Goal: Task Accomplishment & Management: Complete application form

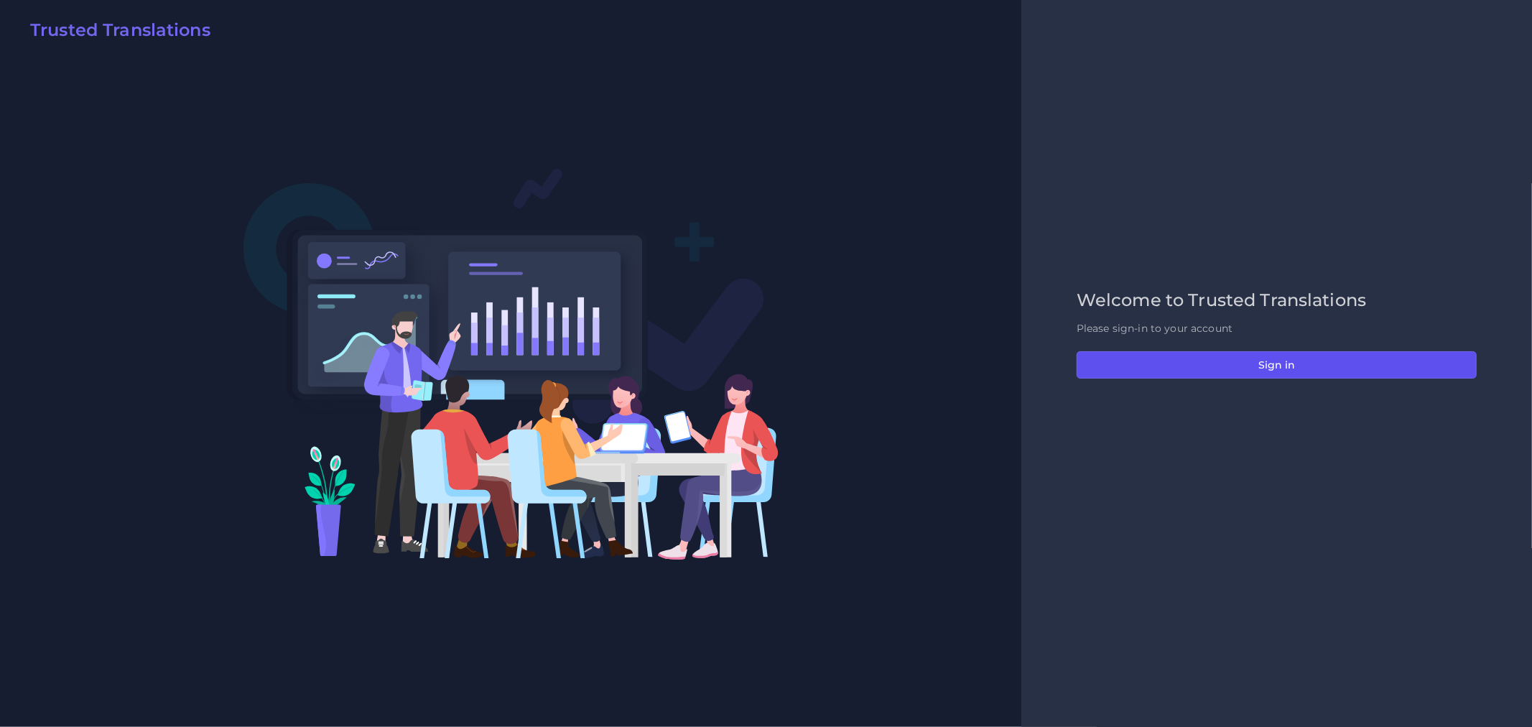
click at [1255, 354] on button "Sign in" at bounding box center [1276, 364] width 400 height 27
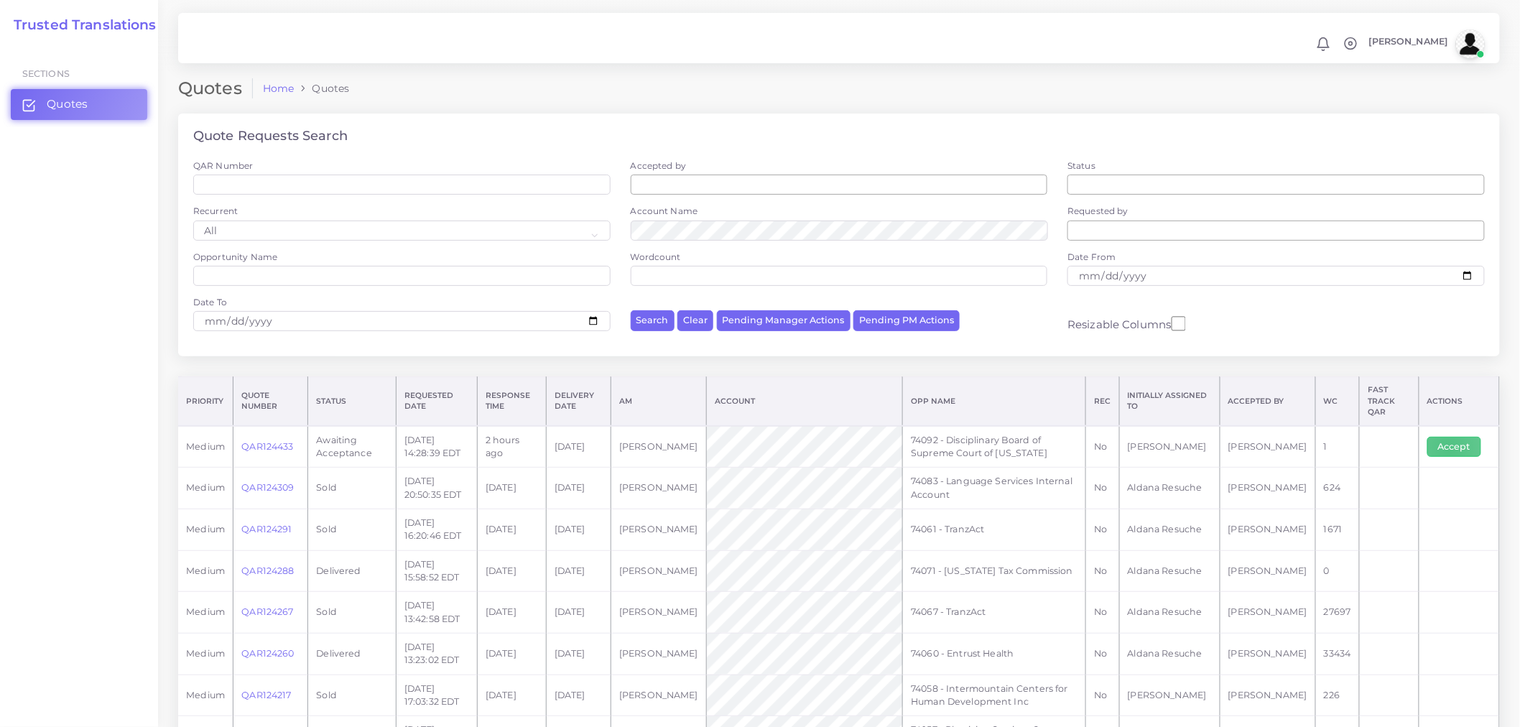
click at [1448, 439] on button "Accept" at bounding box center [1454, 447] width 54 height 20
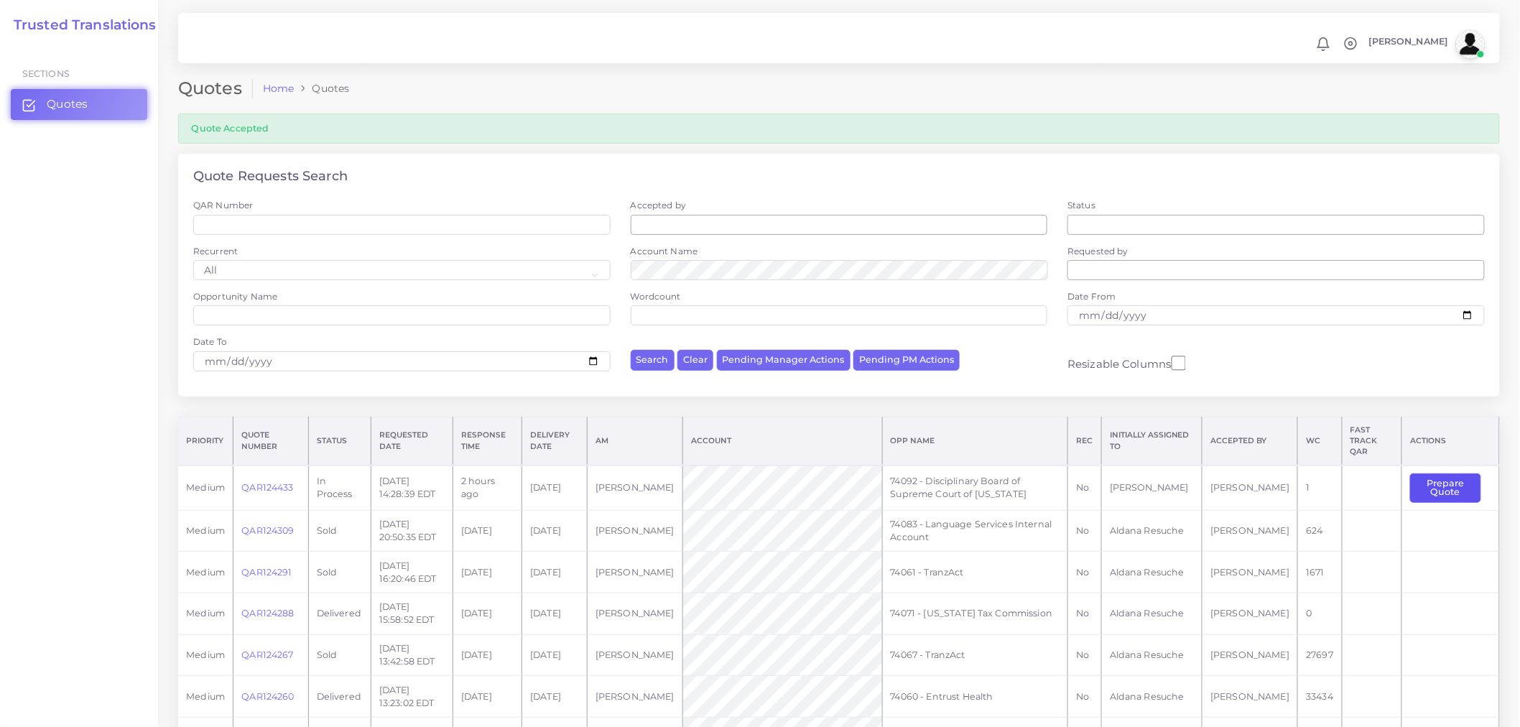
click at [1448, 475] on button "Prepare Quote" at bounding box center [1445, 487] width 71 height 29
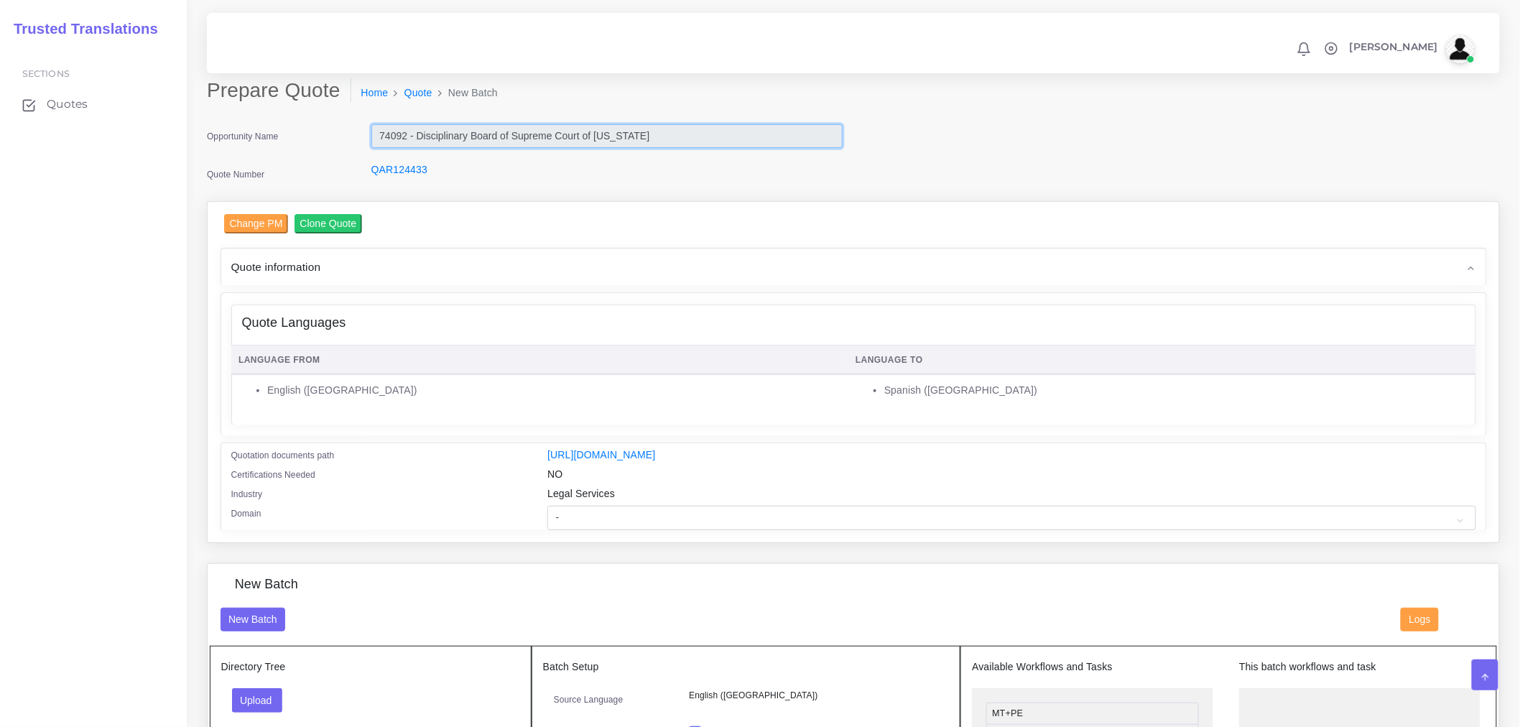
drag, startPoint x: 656, startPoint y: 136, endPoint x: 345, endPoint y: 145, distance: 311.8
click at [345, 145] on div "Opportunity Name 74092 - Disciplinary Board of Supreme Court of Pennsylvania" at bounding box center [524, 138] width 657 height 29
click at [468, 310] on div "Quote Languages" at bounding box center [853, 323] width 1243 height 36
click at [591, 529] on select "- Advertising and Media Agriculture, Forestry and Fishing Architecture, Buildin…" at bounding box center [1011, 518] width 928 height 24
select select "Legal Services"
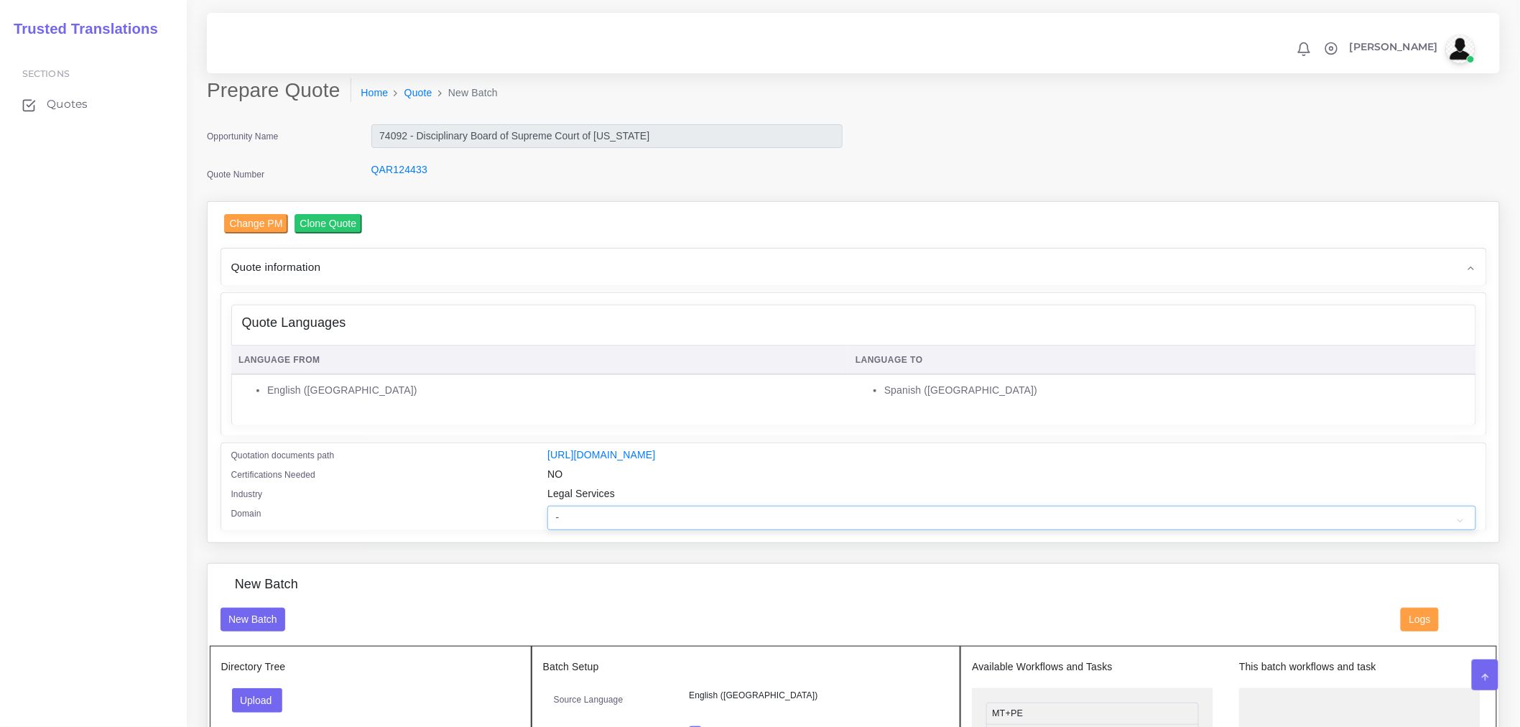
click at [547, 515] on select "- Advertising and Media Agriculture, Forestry and Fishing Architecture, Buildin…" at bounding box center [1011, 518] width 928 height 24
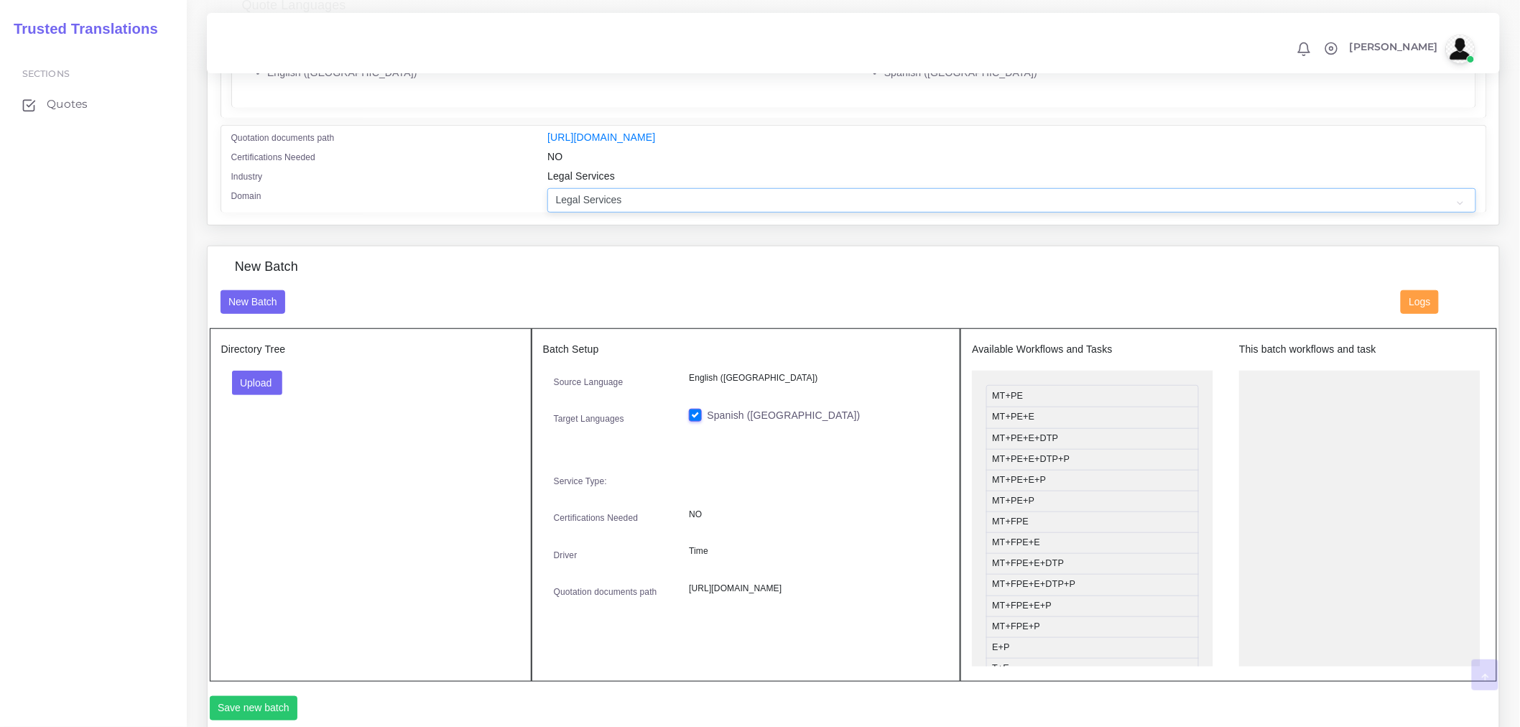
scroll to position [319, 0]
click at [267, 391] on button "Upload" at bounding box center [257, 381] width 51 height 24
click at [283, 445] on label "Files" at bounding box center [282, 436] width 99 height 18
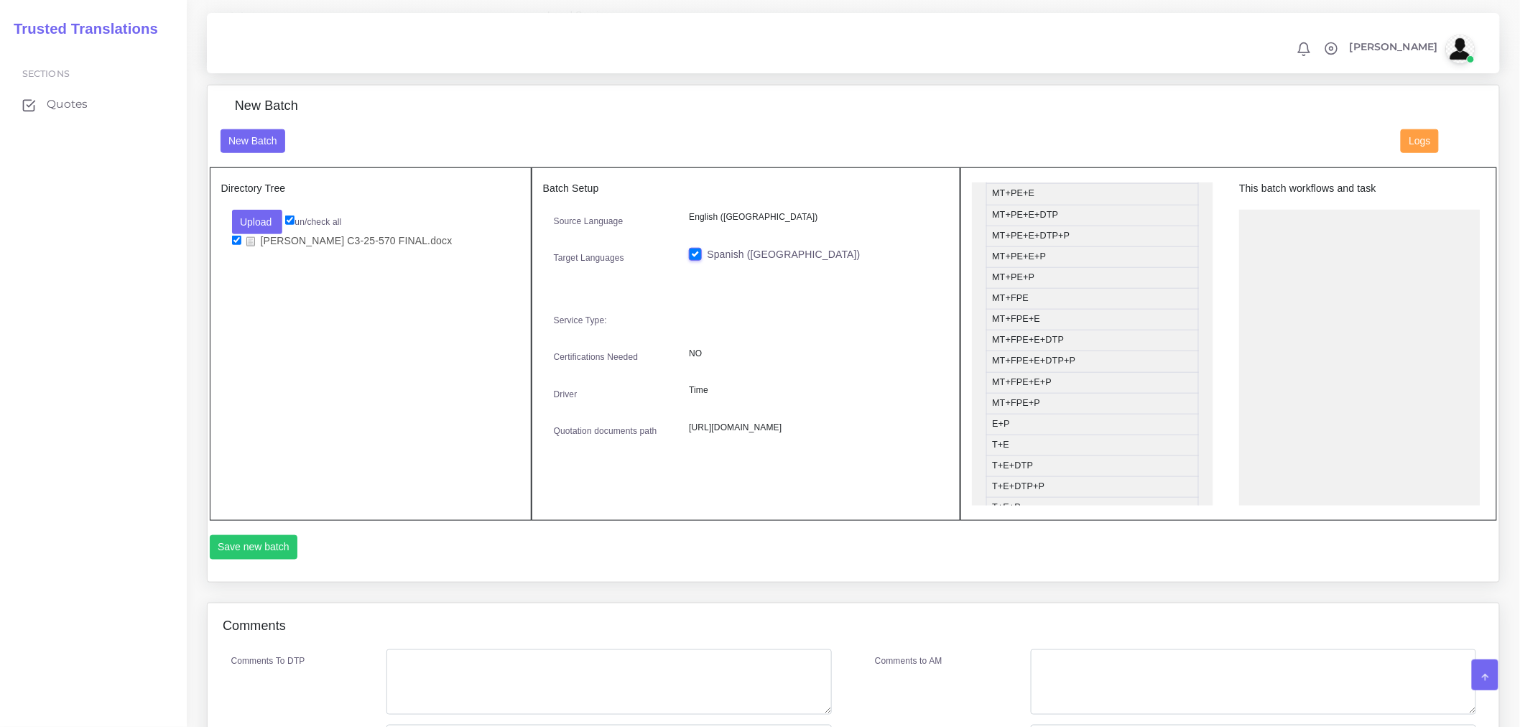
scroll to position [80, 0]
drag, startPoint x: 1045, startPoint y: 478, endPoint x: 1317, endPoint y: 256, distance: 351.6
click at [246, 553] on button "Save new batch" at bounding box center [254, 547] width 88 height 24
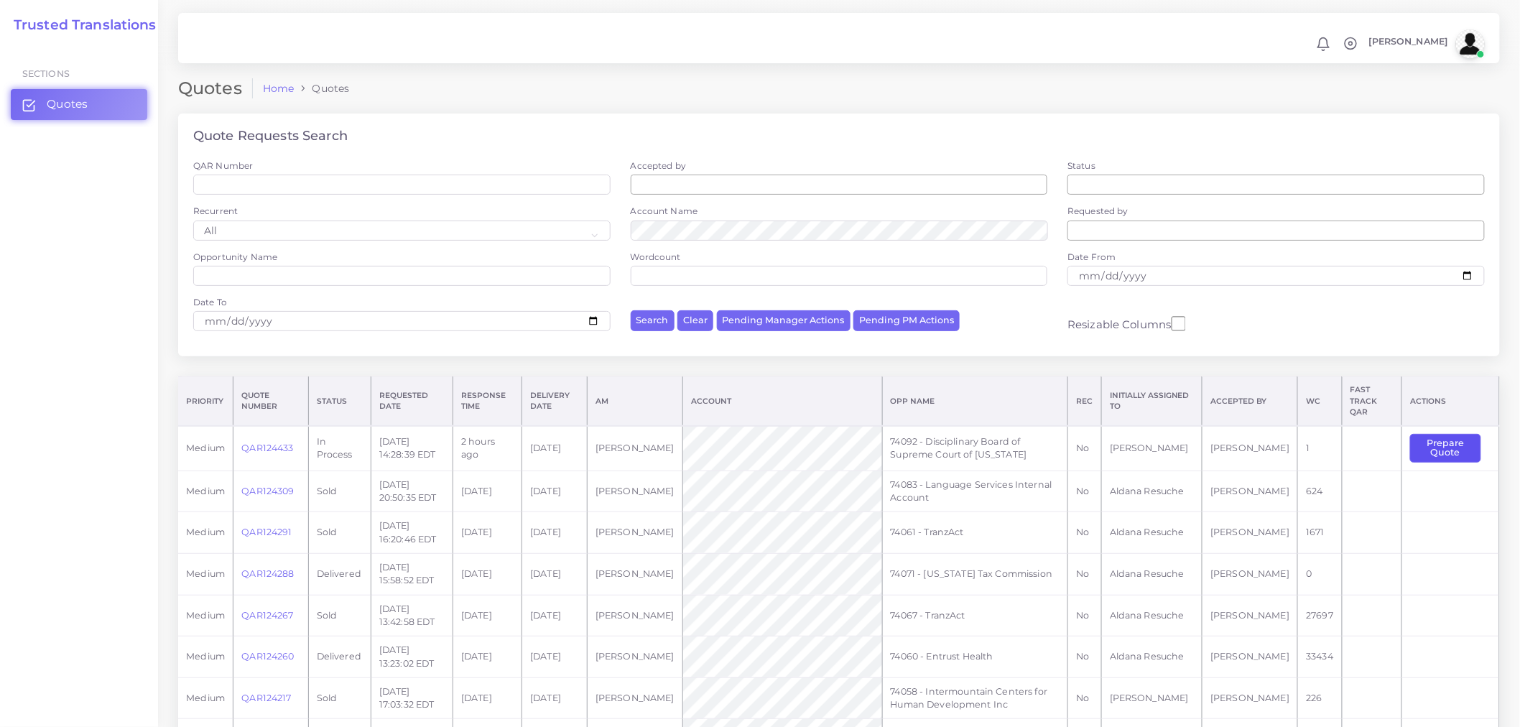
click at [1451, 440] on button "Prepare Quote" at bounding box center [1445, 448] width 71 height 29
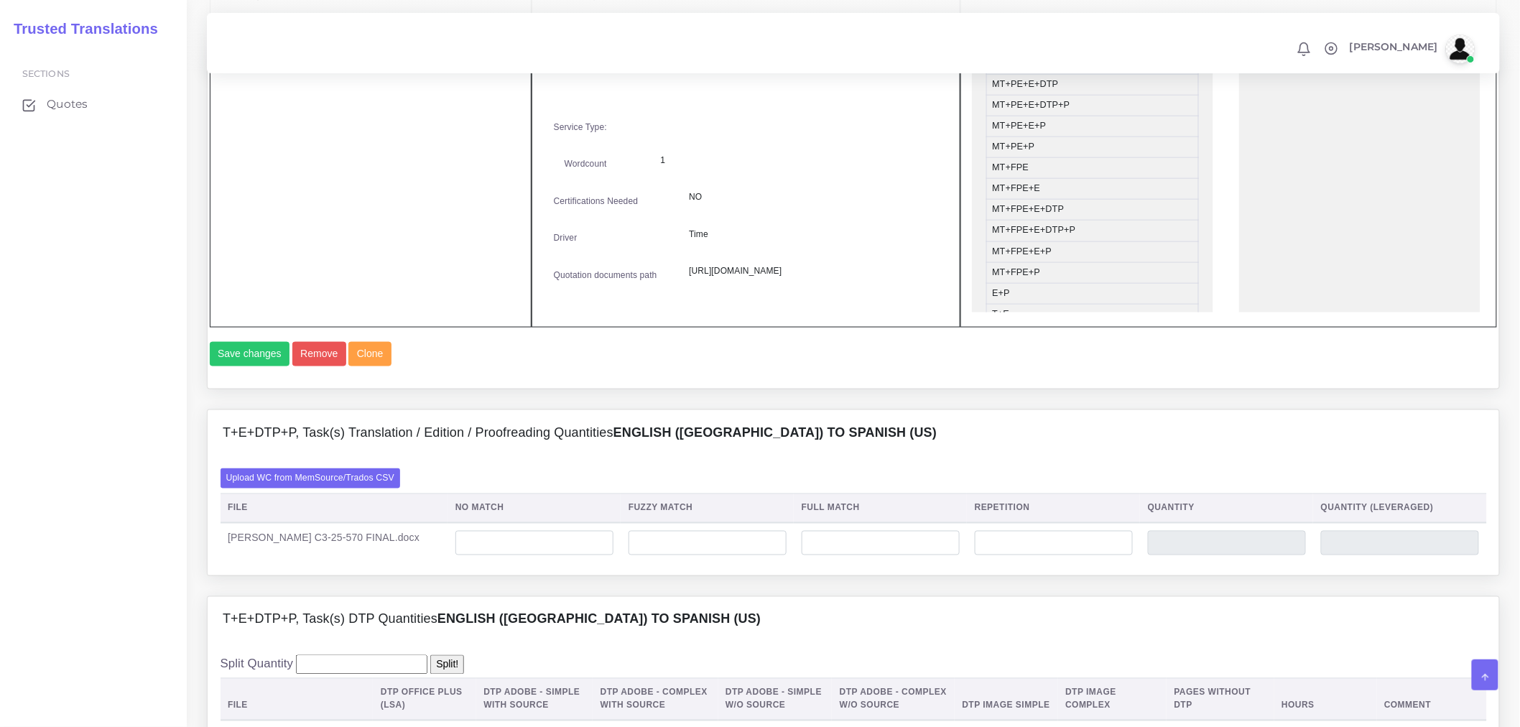
scroll to position [718, 0]
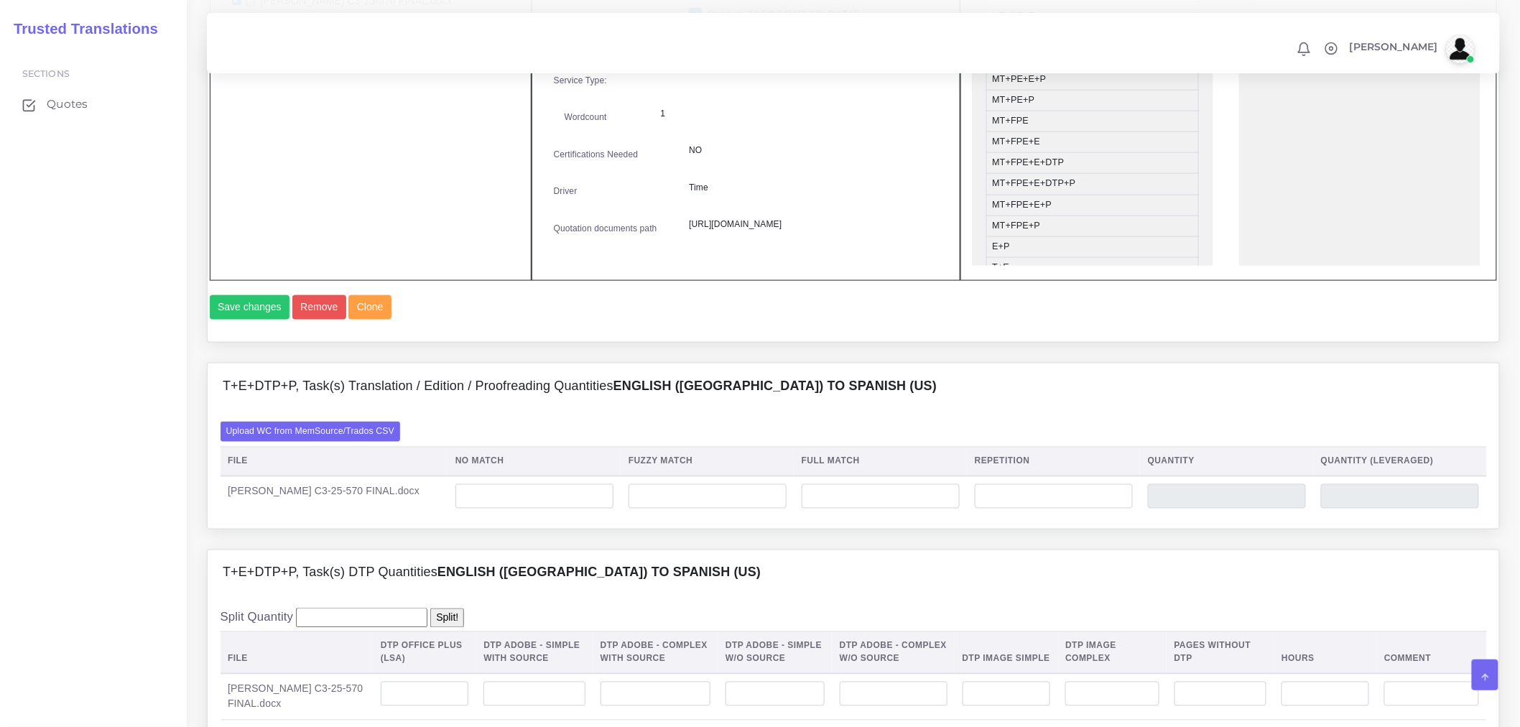
click at [348, 441] on label "Upload WC from MemSource/Trados CSV" at bounding box center [310, 431] width 180 height 19
click at [0, 0] on input "Upload WC from MemSource/Trados CSV" at bounding box center [0, 0] width 0 height 0
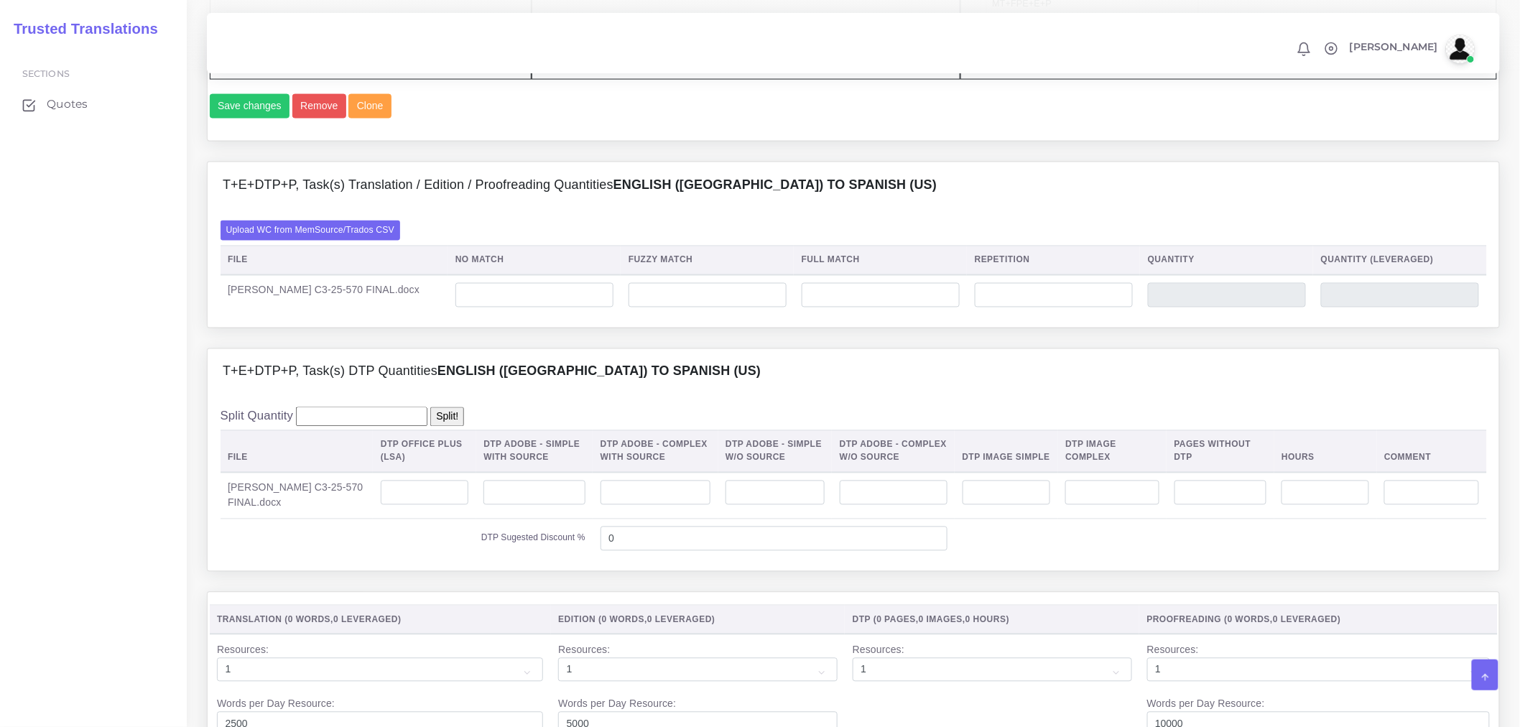
scroll to position [1117, 0]
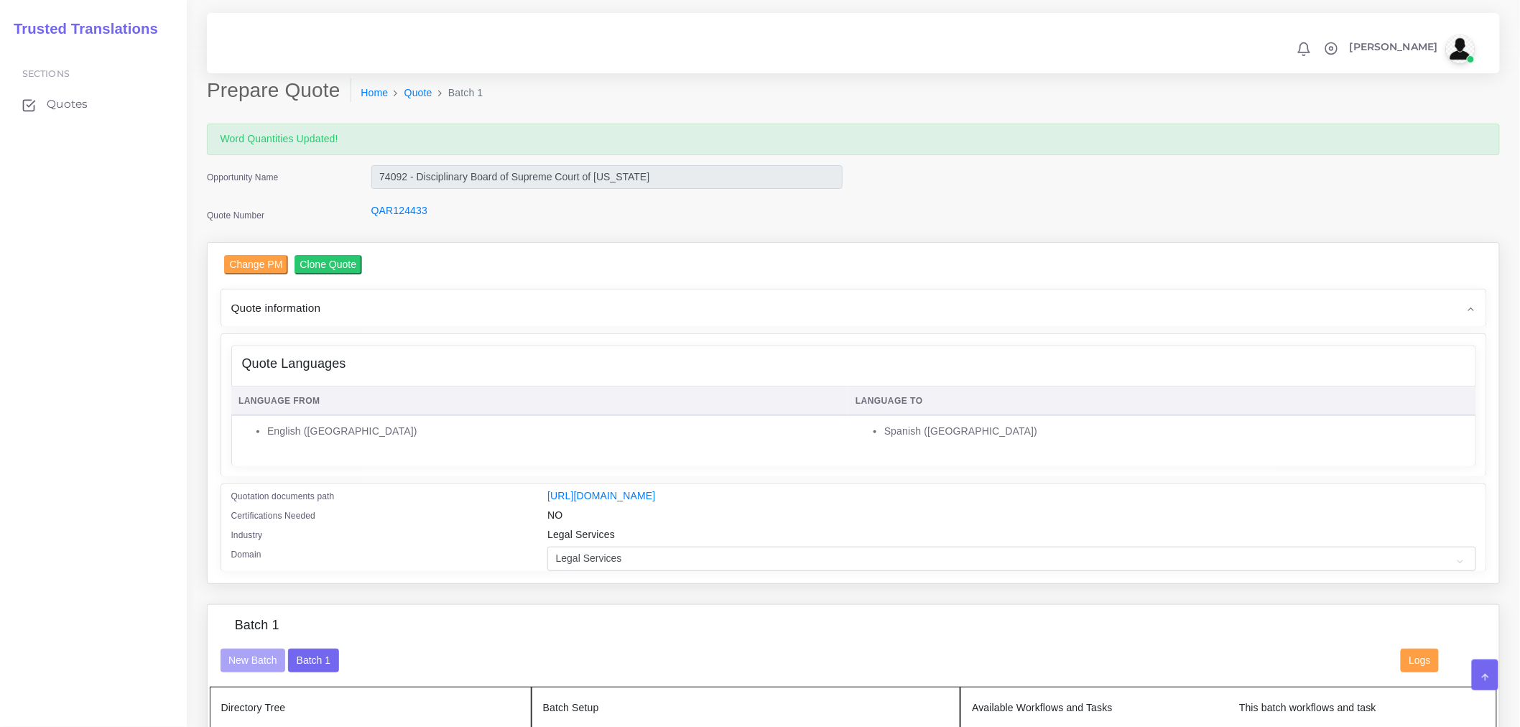
click at [0, 0] on div "Quote Languages Language From" at bounding box center [0, 0] width 0 height 0
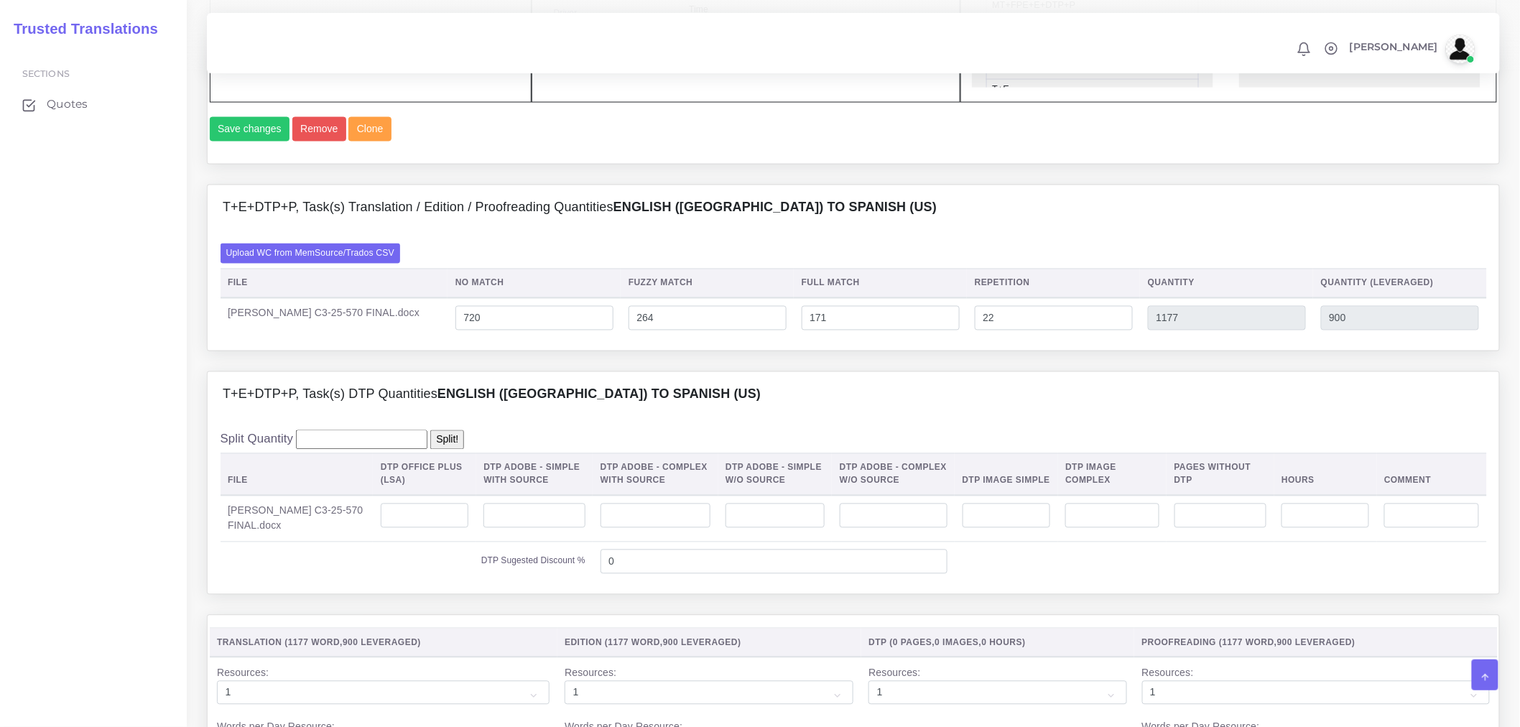
scroll to position [1037, 0]
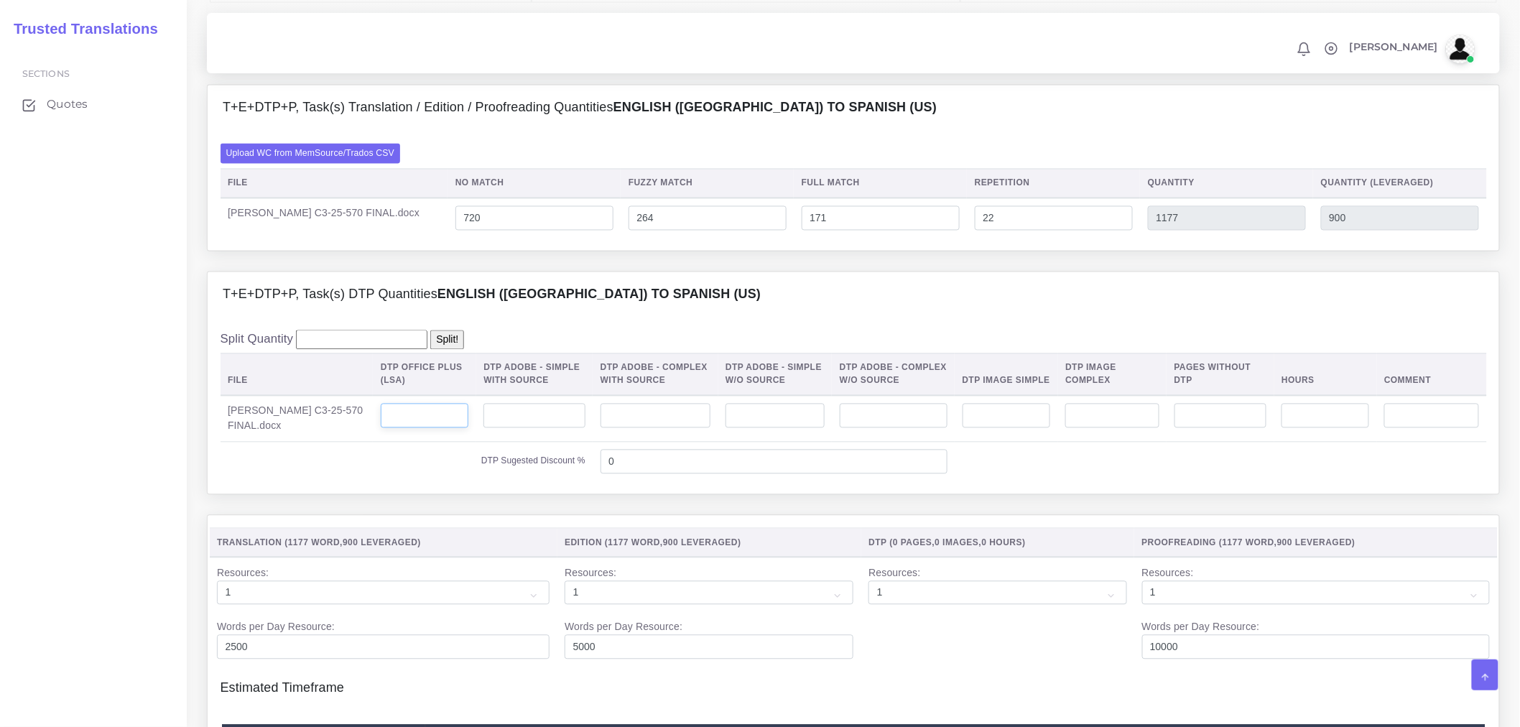
click at [397, 428] on input "number" at bounding box center [425, 416] width 88 height 24
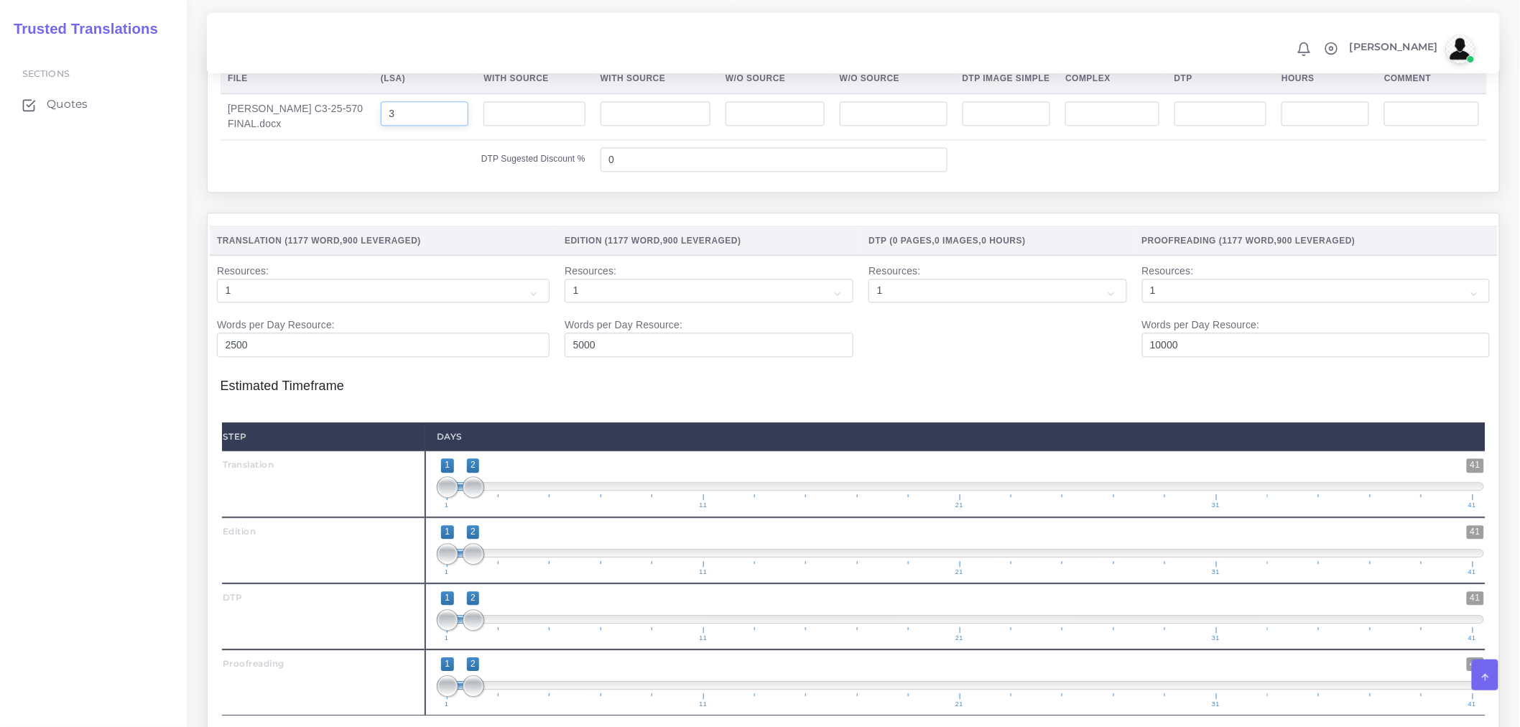
scroll to position [1436, 0]
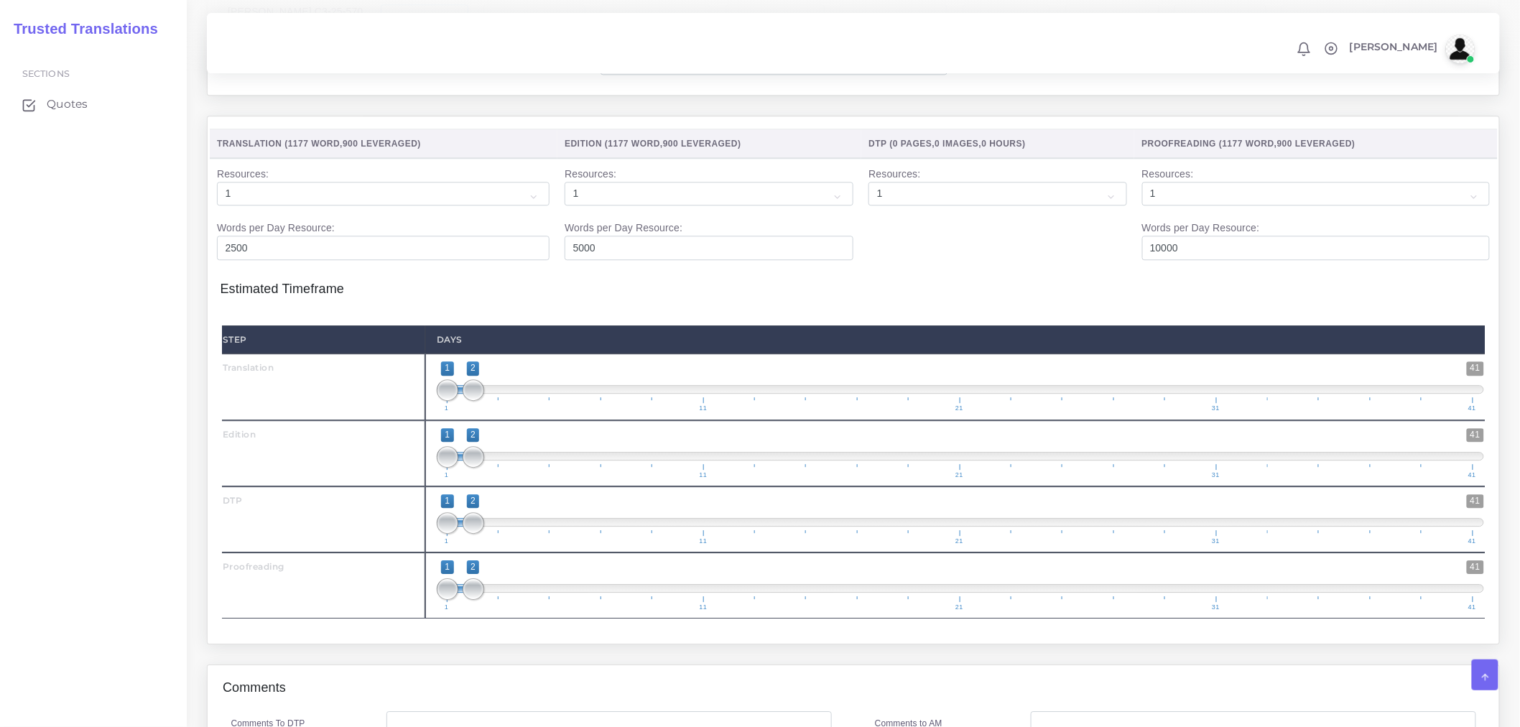
type input "3"
drag, startPoint x: 474, startPoint y: 498, endPoint x: 503, endPoint y: 493, distance: 29.3
click at [503, 468] on span at bounding box center [499, 457] width 22 height 22
type input "2;3"
drag, startPoint x: 439, startPoint y: 500, endPoint x: 467, endPoint y: 501, distance: 27.3
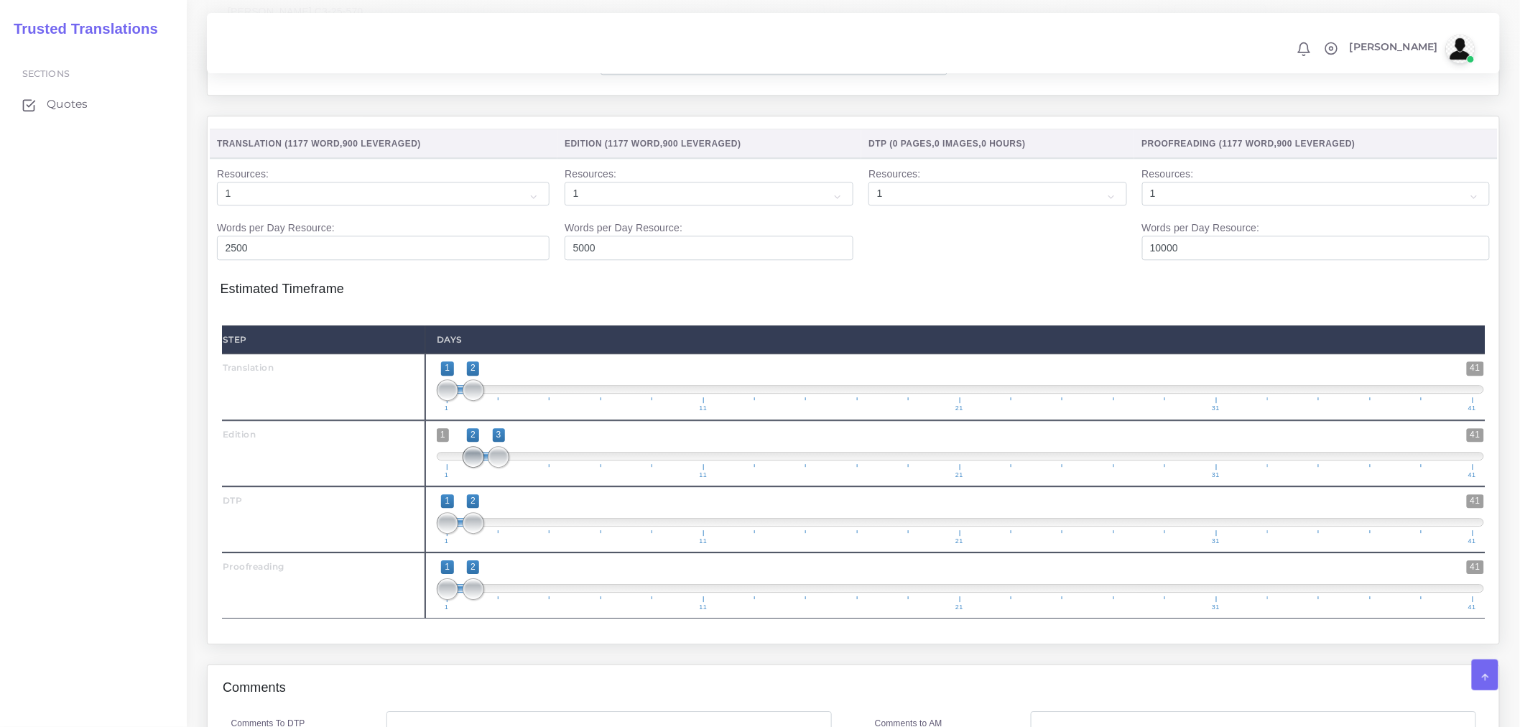
click at [467, 468] on span at bounding box center [473, 457] width 22 height 22
drag, startPoint x: 478, startPoint y: 565, endPoint x: 521, endPoint y: 563, distance: 42.4
click at [521, 534] on span at bounding box center [524, 523] width 22 height 22
type input "3;4"
drag, startPoint x: 447, startPoint y: 566, endPoint x: 500, endPoint y: 564, distance: 52.4
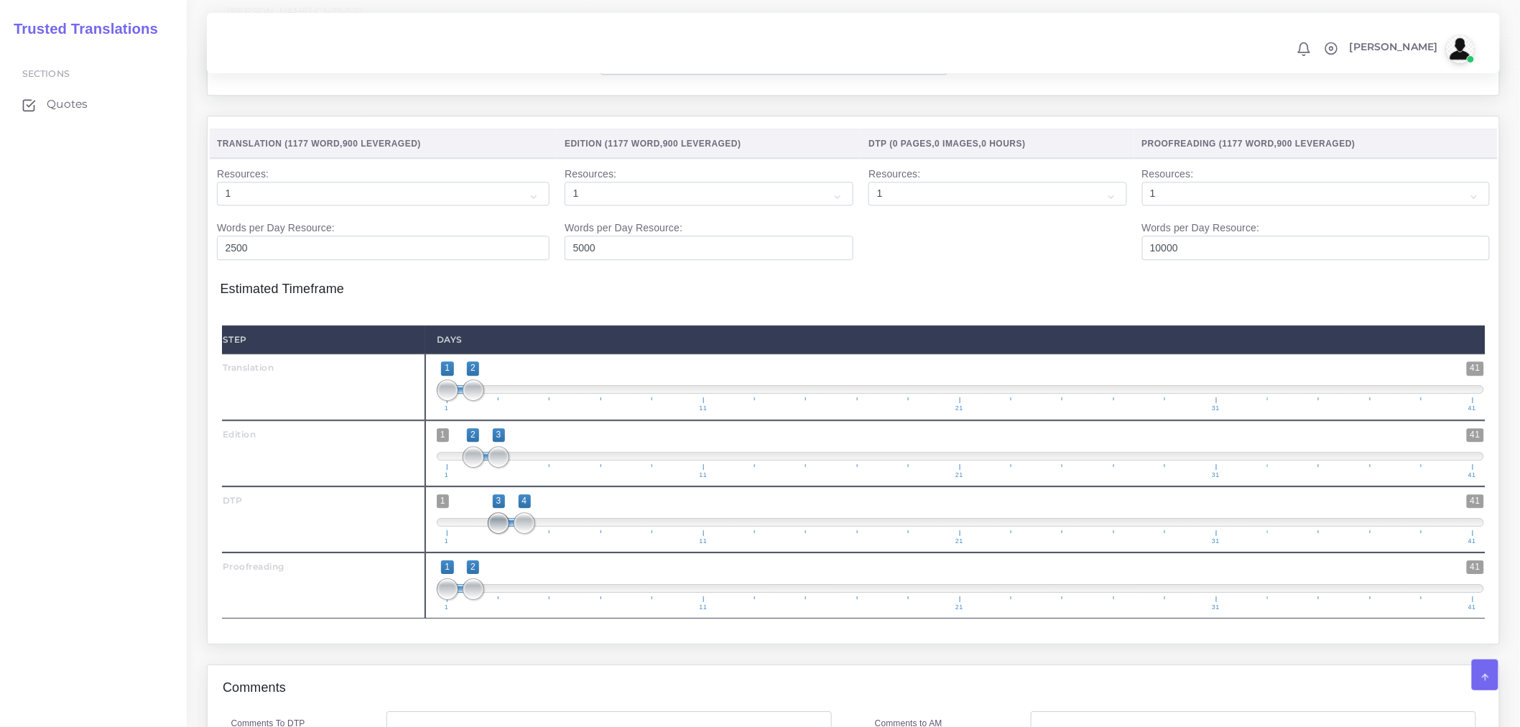
click at [500, 534] on span at bounding box center [499, 523] width 22 height 22
drag, startPoint x: 475, startPoint y: 631, endPoint x: 549, endPoint y: 623, distance: 73.6
click at [549, 600] on span at bounding box center [550, 589] width 22 height 22
drag, startPoint x: 431, startPoint y: 628, endPoint x: 447, endPoint y: 628, distance: 16.5
click at [444, 618] on div "1 41 1 5 1 — 5 1 11 21 31 41 1;5" at bounding box center [960, 585] width 1070 height 66
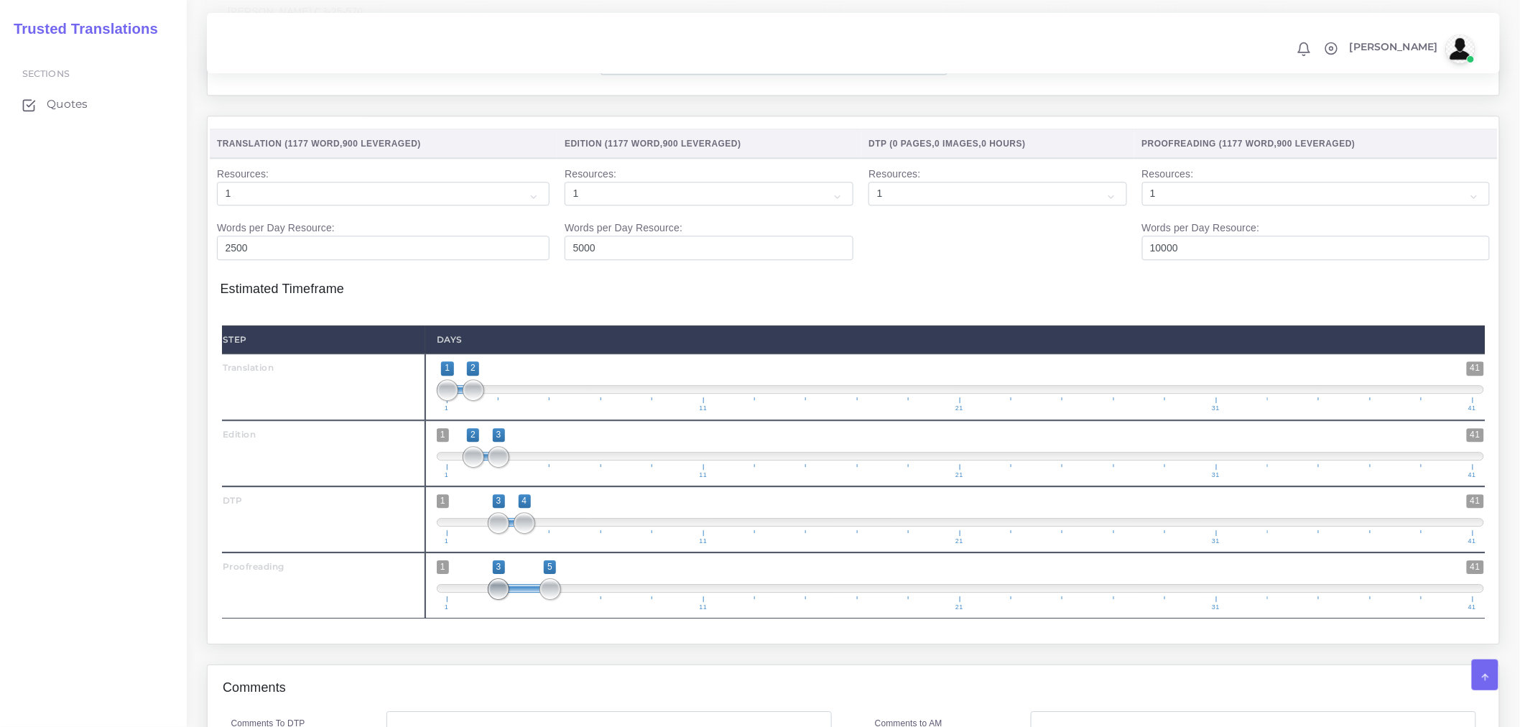
type input "4;5"
drag, startPoint x: 447, startPoint y: 628, endPoint x: 522, endPoint y: 625, distance: 74.7
click at [522, 600] on span at bounding box center [524, 589] width 22 height 22
click at [530, 631] on div "Step Days Translation 1 41 1" at bounding box center [853, 471] width 1266 height 318
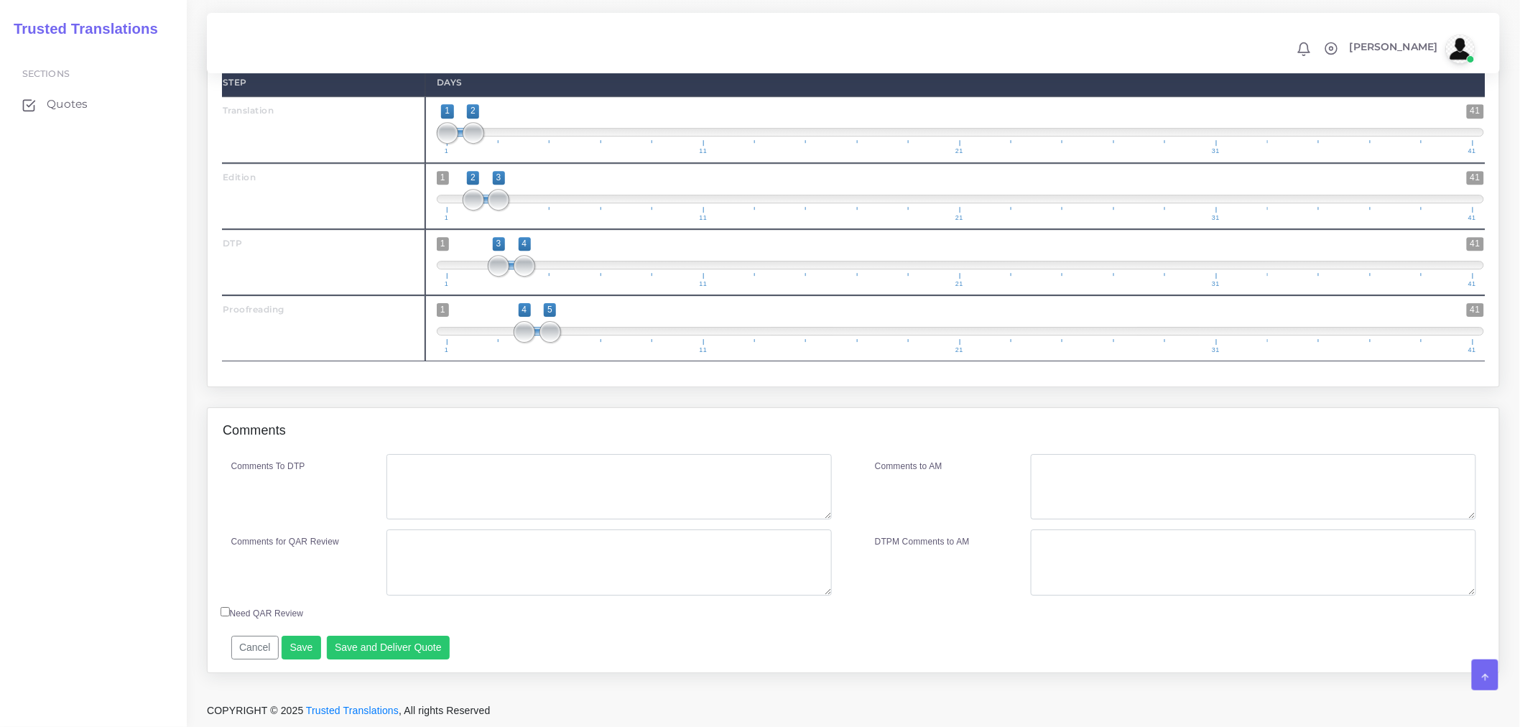
scroll to position [1734, 0]
click at [493, 464] on textarea "Comments To DTP" at bounding box center [608, 487] width 445 height 66
type textarea "d"
type textarea "DTP in Word"
type input "3;3"
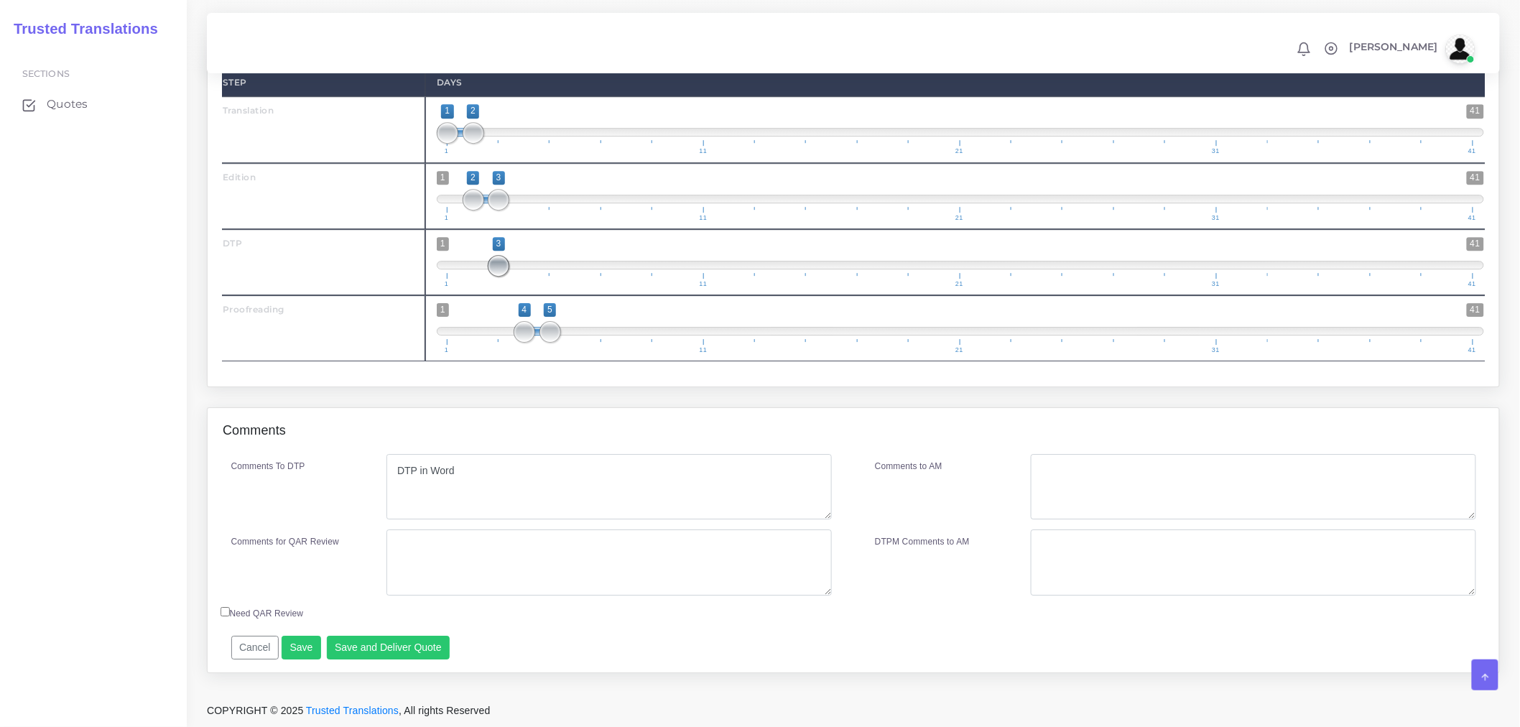
drag, startPoint x: 528, startPoint y: 274, endPoint x: 506, endPoint y: 269, distance: 23.0
click at [506, 269] on span at bounding box center [499, 266] width 22 height 22
drag, startPoint x: 520, startPoint y: 332, endPoint x: 501, endPoint y: 330, distance: 18.7
click at [501, 330] on span at bounding box center [499, 332] width 22 height 22
type input "3;4"
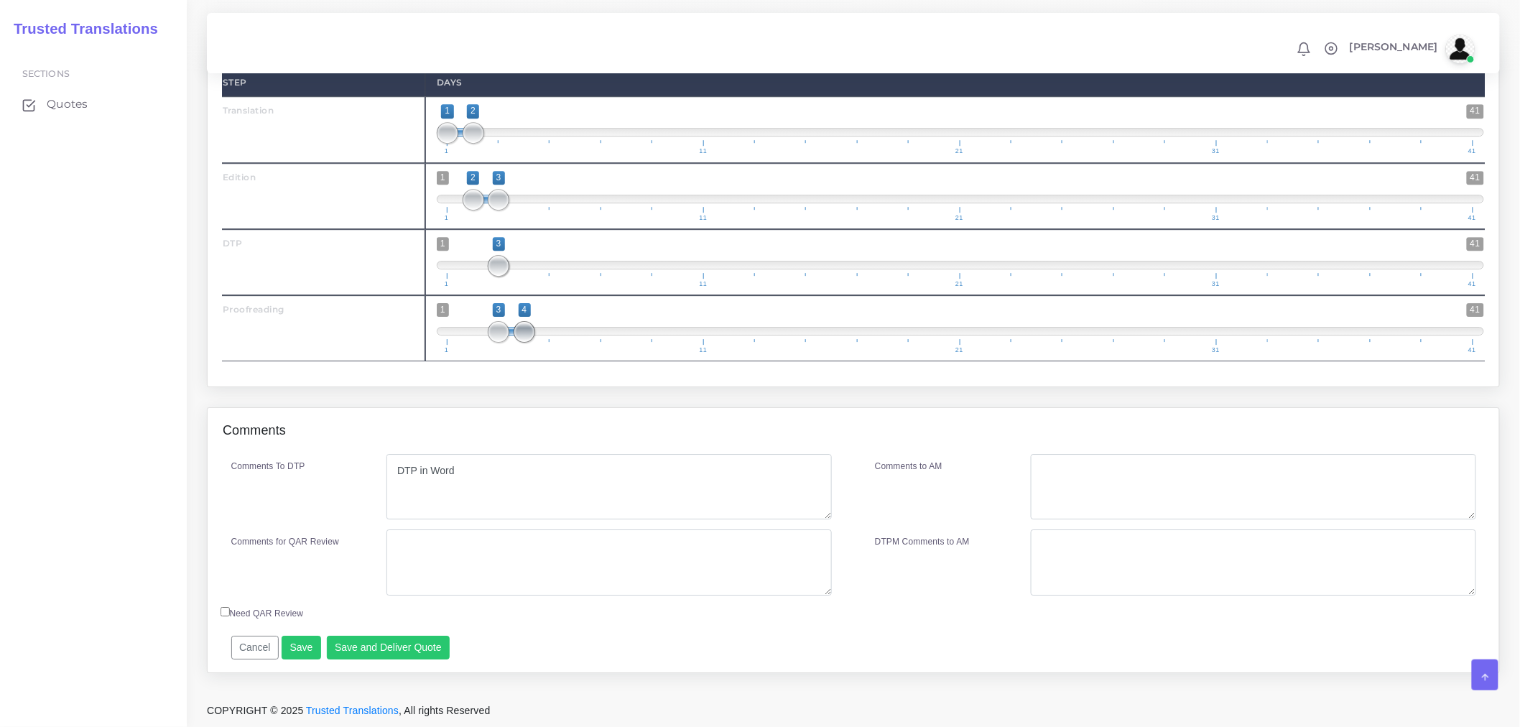
drag, startPoint x: 546, startPoint y: 335, endPoint x: 529, endPoint y: 335, distance: 17.3
click at [529, 335] on span at bounding box center [524, 332] width 22 height 22
click at [468, 454] on textarea "DTP in Word" at bounding box center [608, 487] width 445 height 66
click at [485, 556] on textarea "Comments for QAR Review" at bounding box center [608, 562] width 445 height 66
drag, startPoint x: 518, startPoint y: 552, endPoint x: 310, endPoint y: 541, distance: 208.5
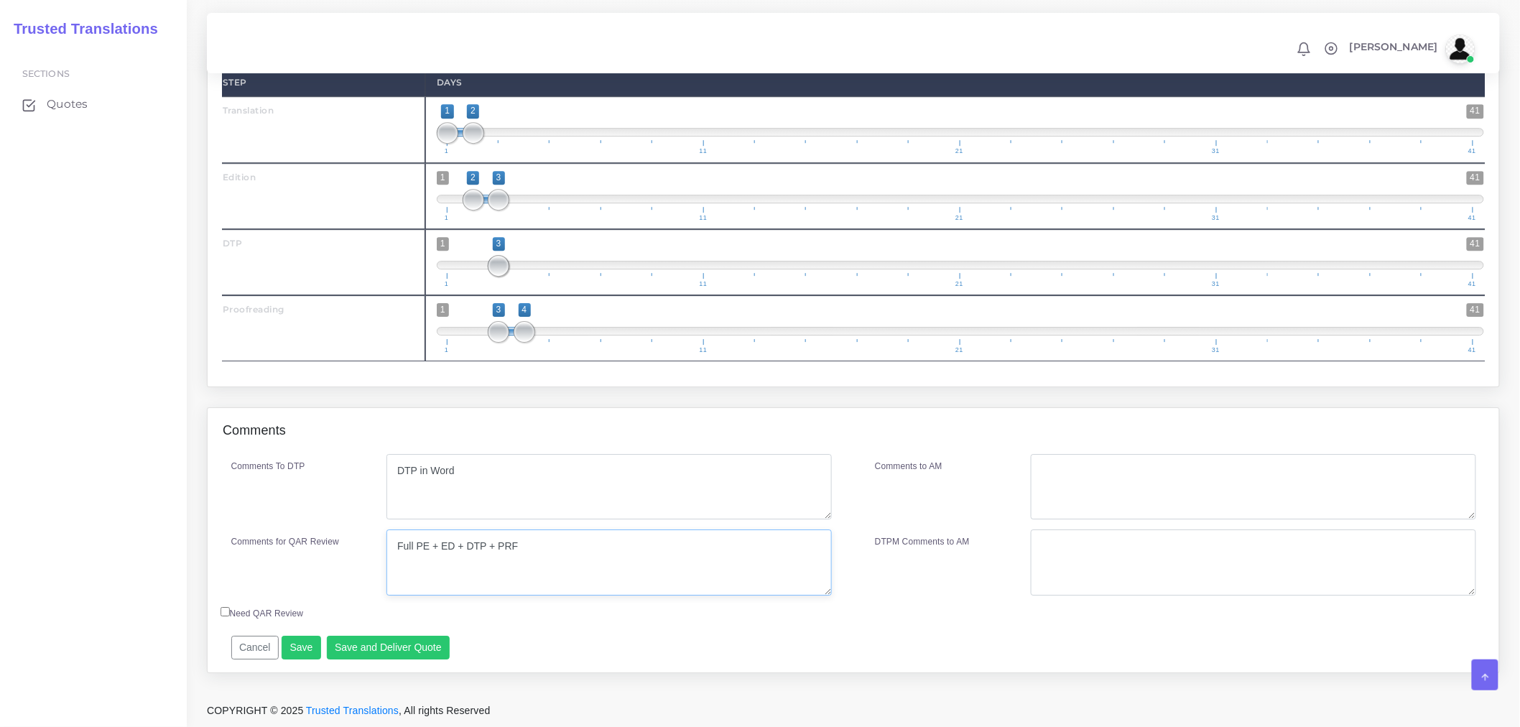
click at [310, 541] on div "Comments for QAR Review Full PE + ED + DTP + PRF" at bounding box center [531, 562] width 623 height 66
type textarea "Full PE + ED + DTP + PRF"
click at [1139, 480] on textarea "Comments to AM" at bounding box center [1253, 487] width 445 height 66
paste textarea "Full PE + ED + DTP + PRF"
type textarea "Full PE + ED + DTP + PRF"
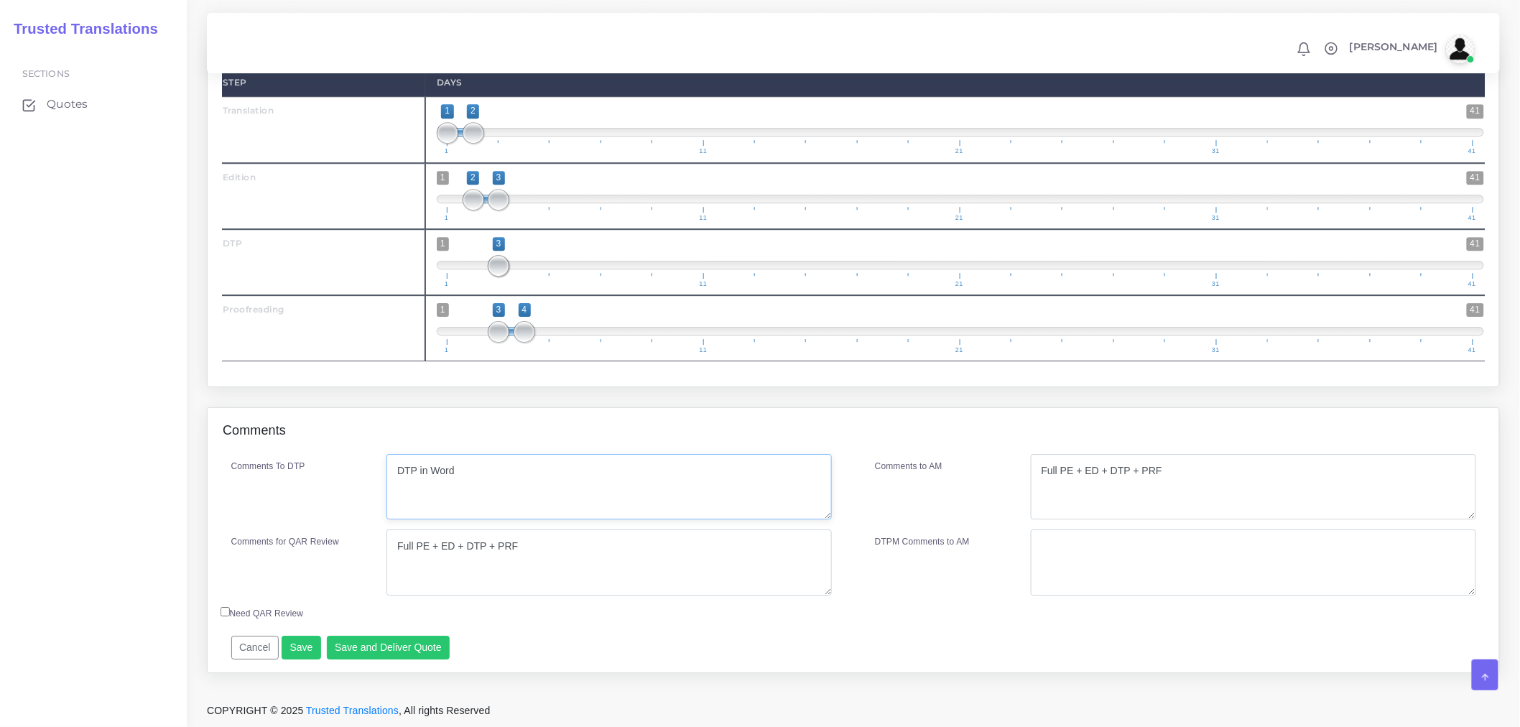
click at [723, 481] on textarea "DTP in Word" at bounding box center [608, 487] width 445 height 66
click at [506, 504] on textarea "DTP in Word" at bounding box center [608, 487] width 445 height 66
click at [517, 480] on textarea "DTP in Word" at bounding box center [608, 487] width 445 height 66
type textarea "DTP in Word. Image remains as is."
click at [358, 641] on button "Save and Deliver Quote" at bounding box center [389, 648] width 124 height 24
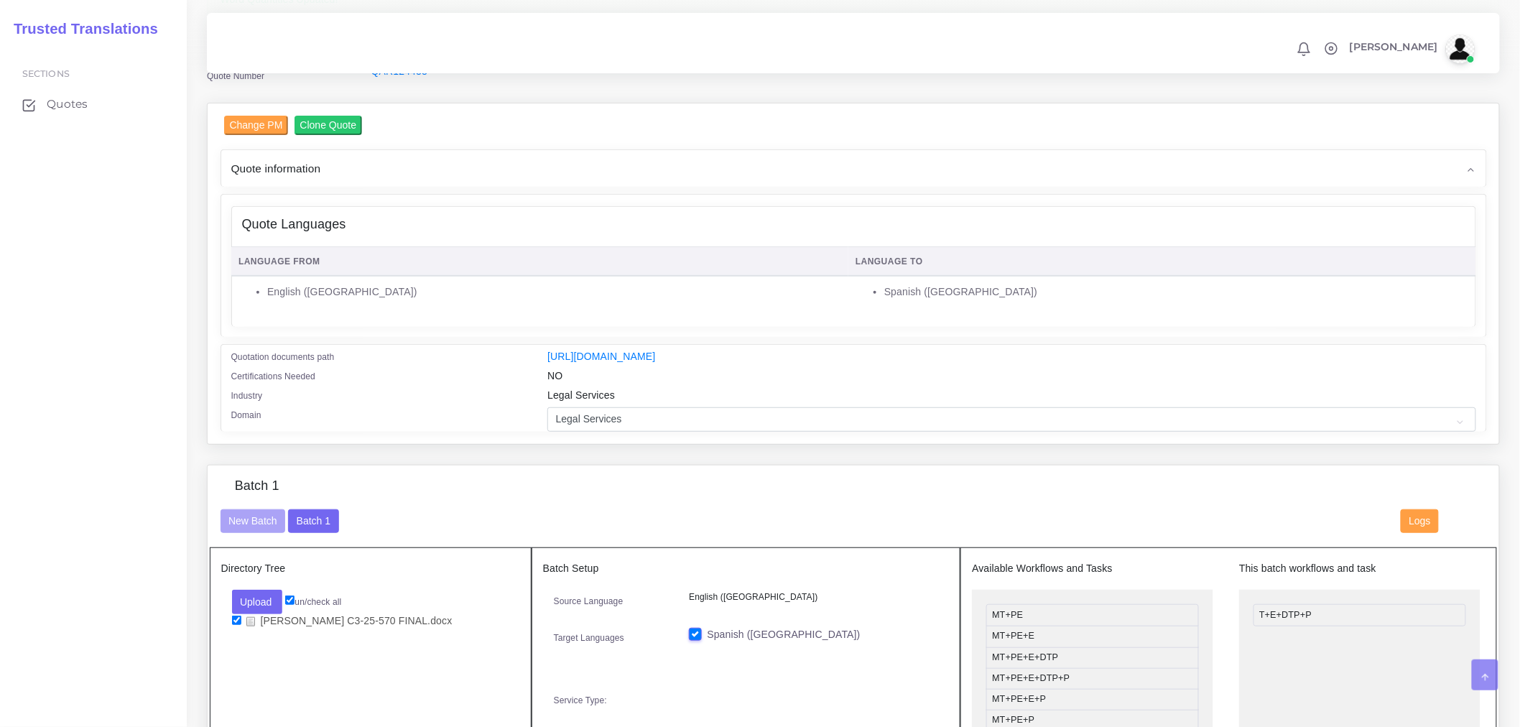
scroll to position [139, 0]
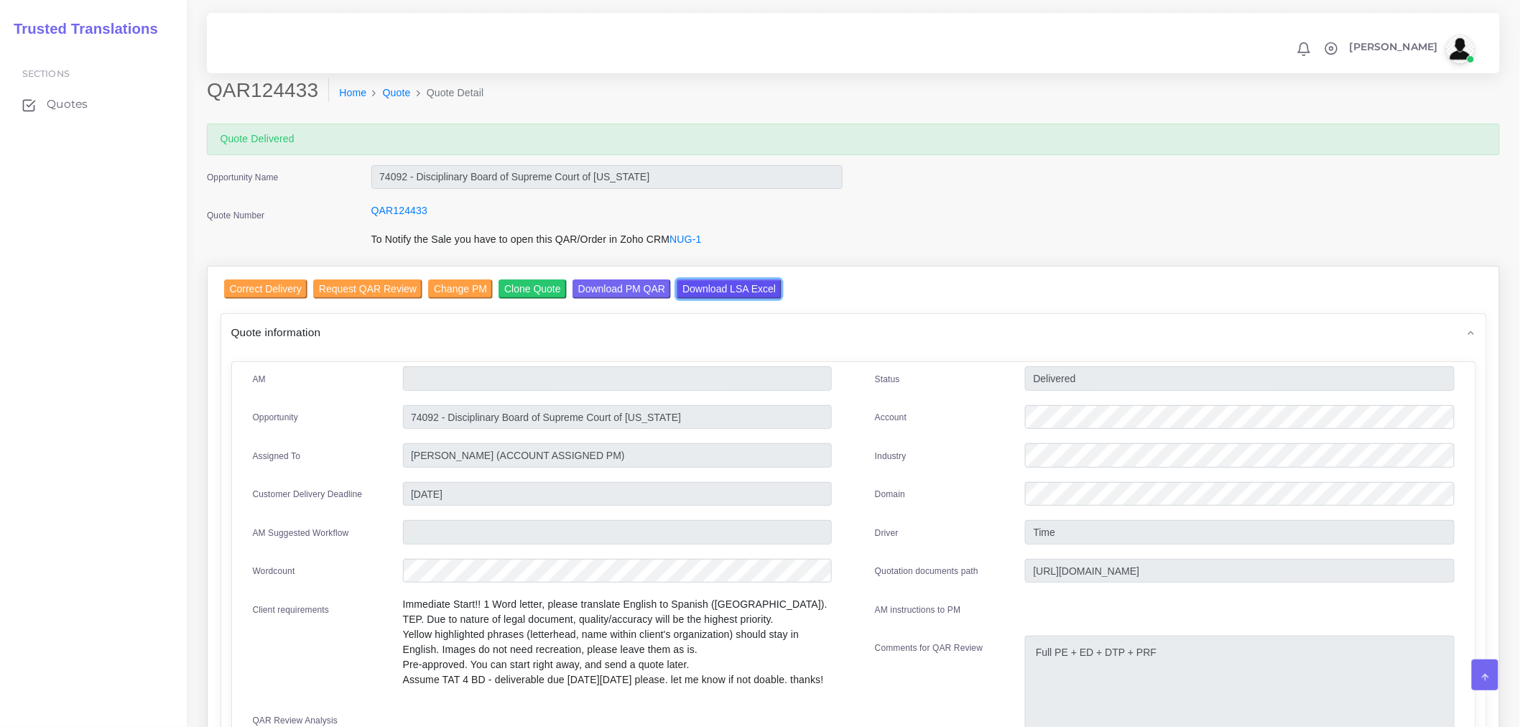
click at [745, 288] on input "Download LSA Excel" at bounding box center [728, 288] width 105 height 19
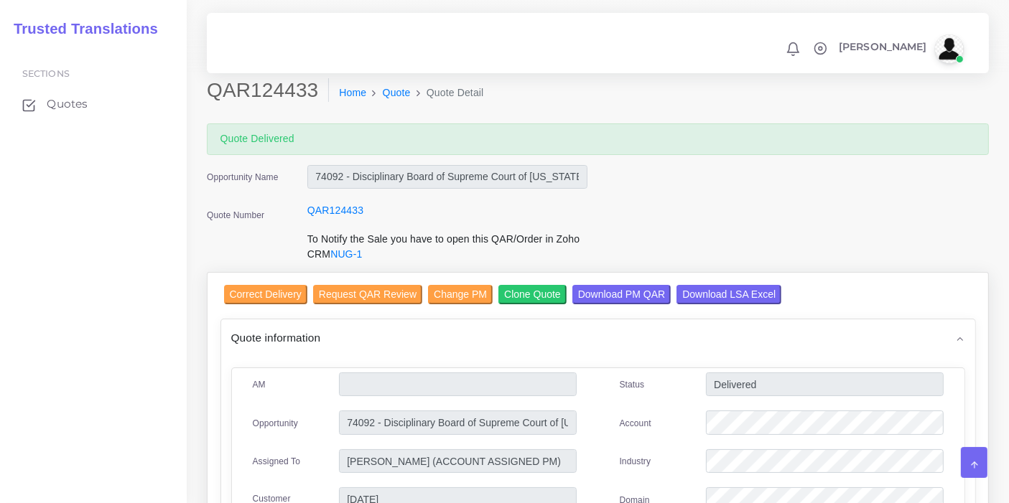
click at [315, 340] on span "Quote information" at bounding box center [276, 338] width 90 height 17
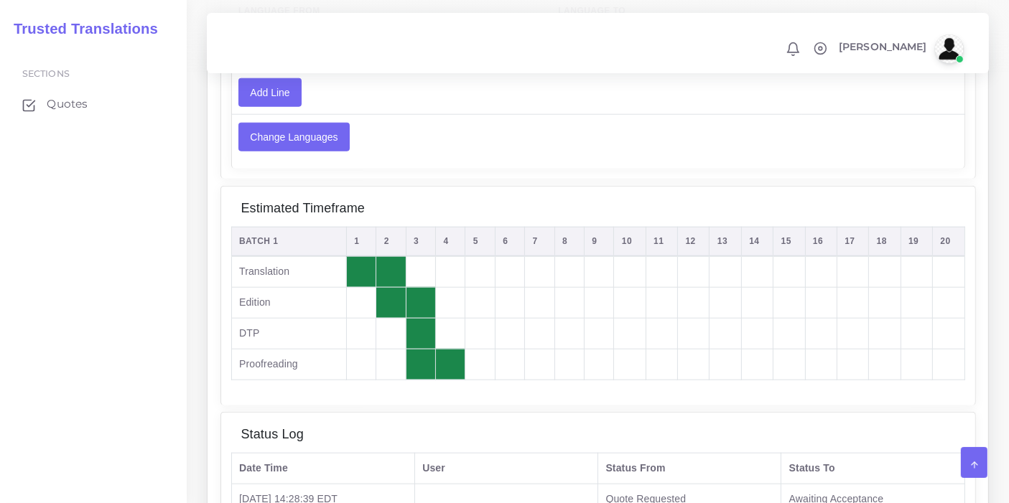
scroll to position [1436, 0]
